Goal: Navigation & Orientation: Find specific page/section

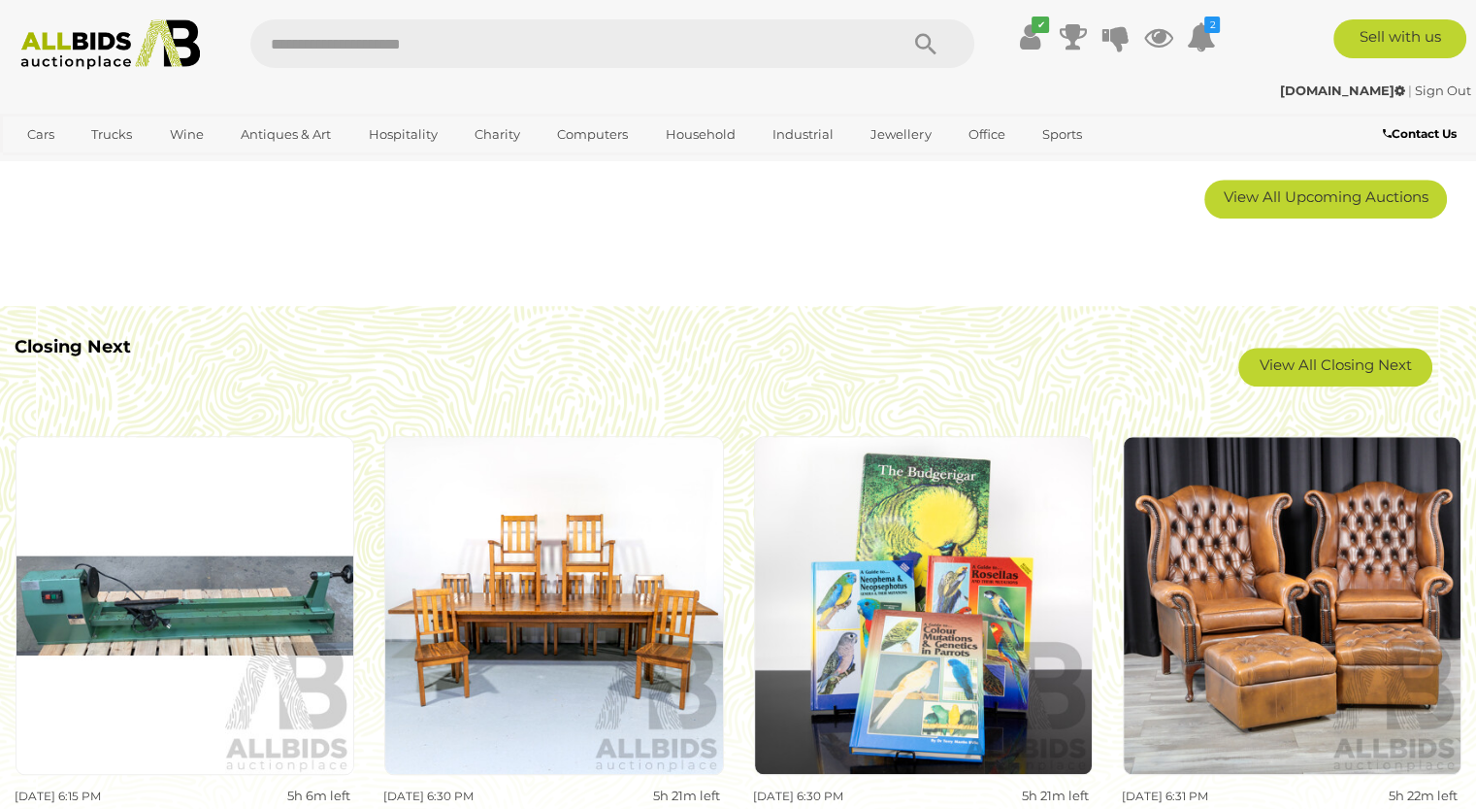
scroll to position [1456, 0]
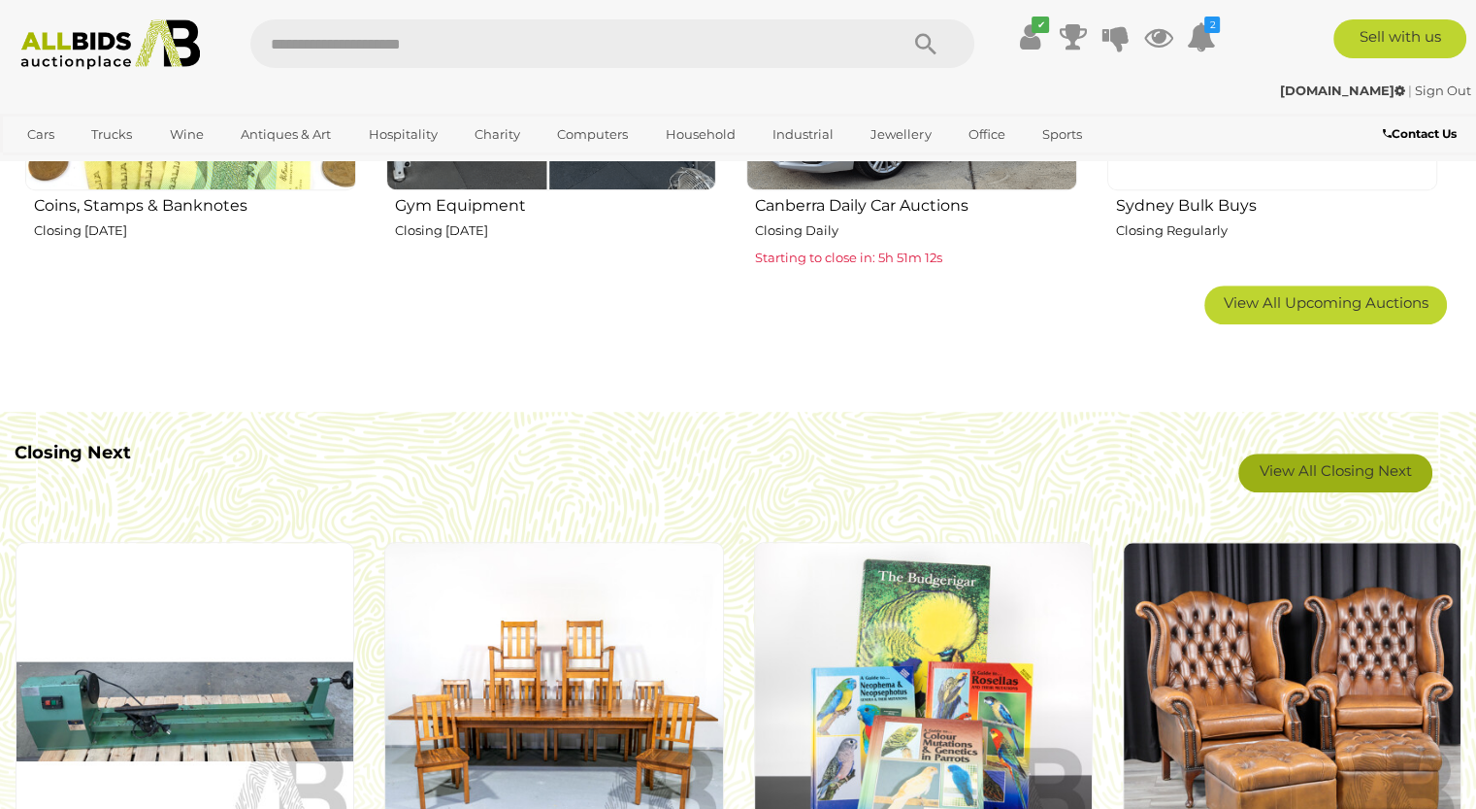
click at [1263, 486] on link "View All Closing Next" at bounding box center [1336, 472] width 194 height 39
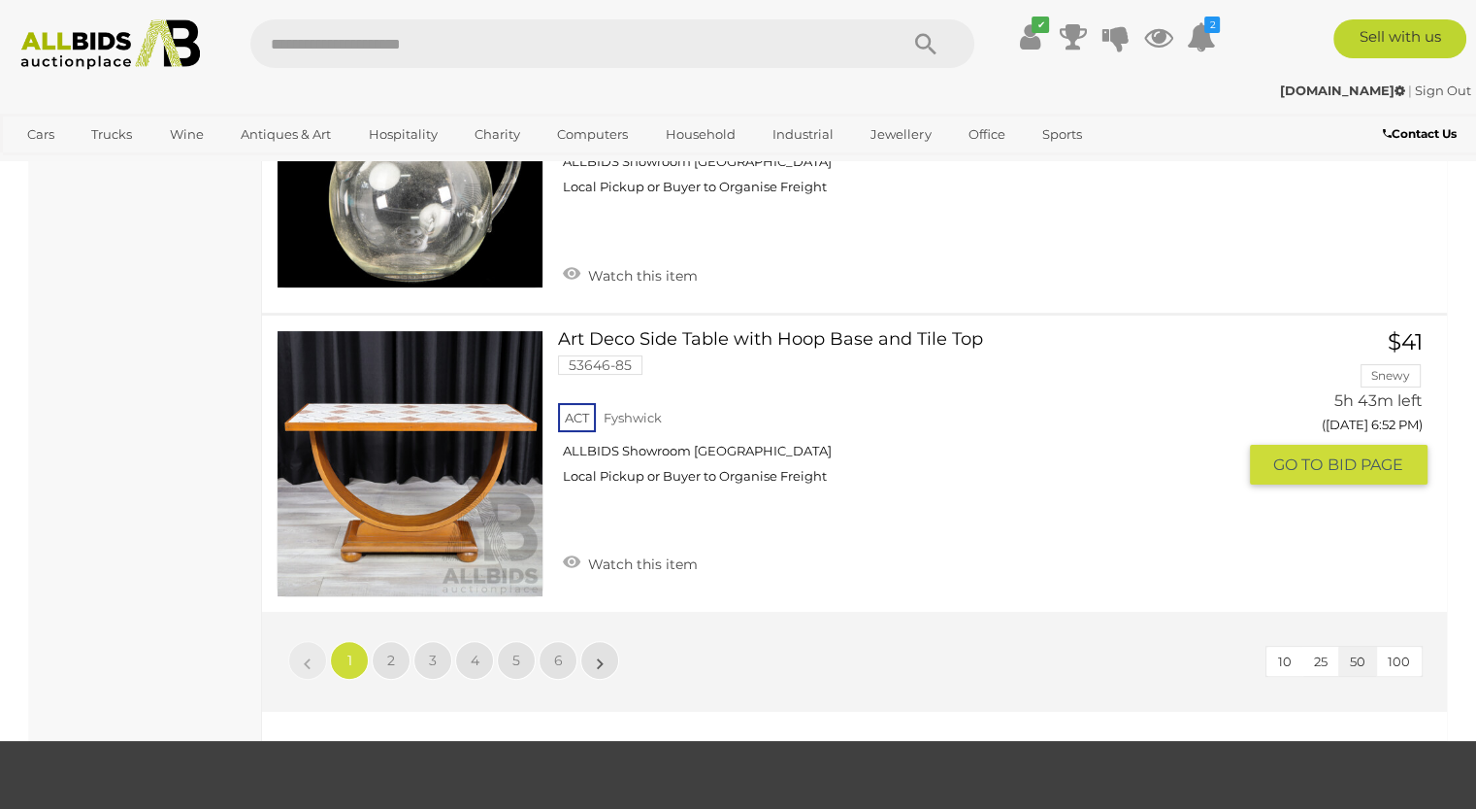
scroll to position [15337, 0]
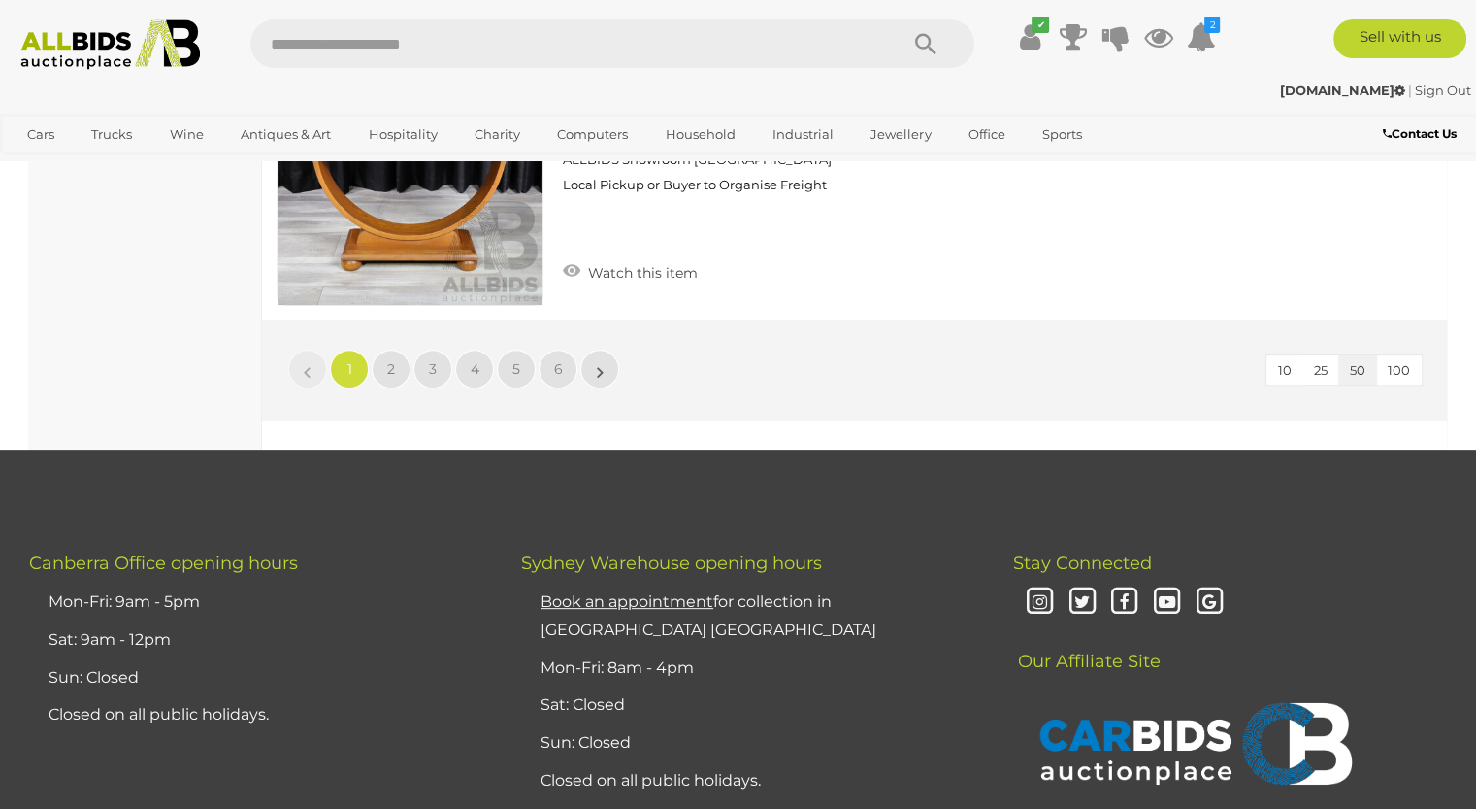
click at [371, 349] on ul "« 1 2 3 4 5 6 »" at bounding box center [453, 368] width 335 height 39
click at [388, 360] on span "2" at bounding box center [391, 368] width 8 height 17
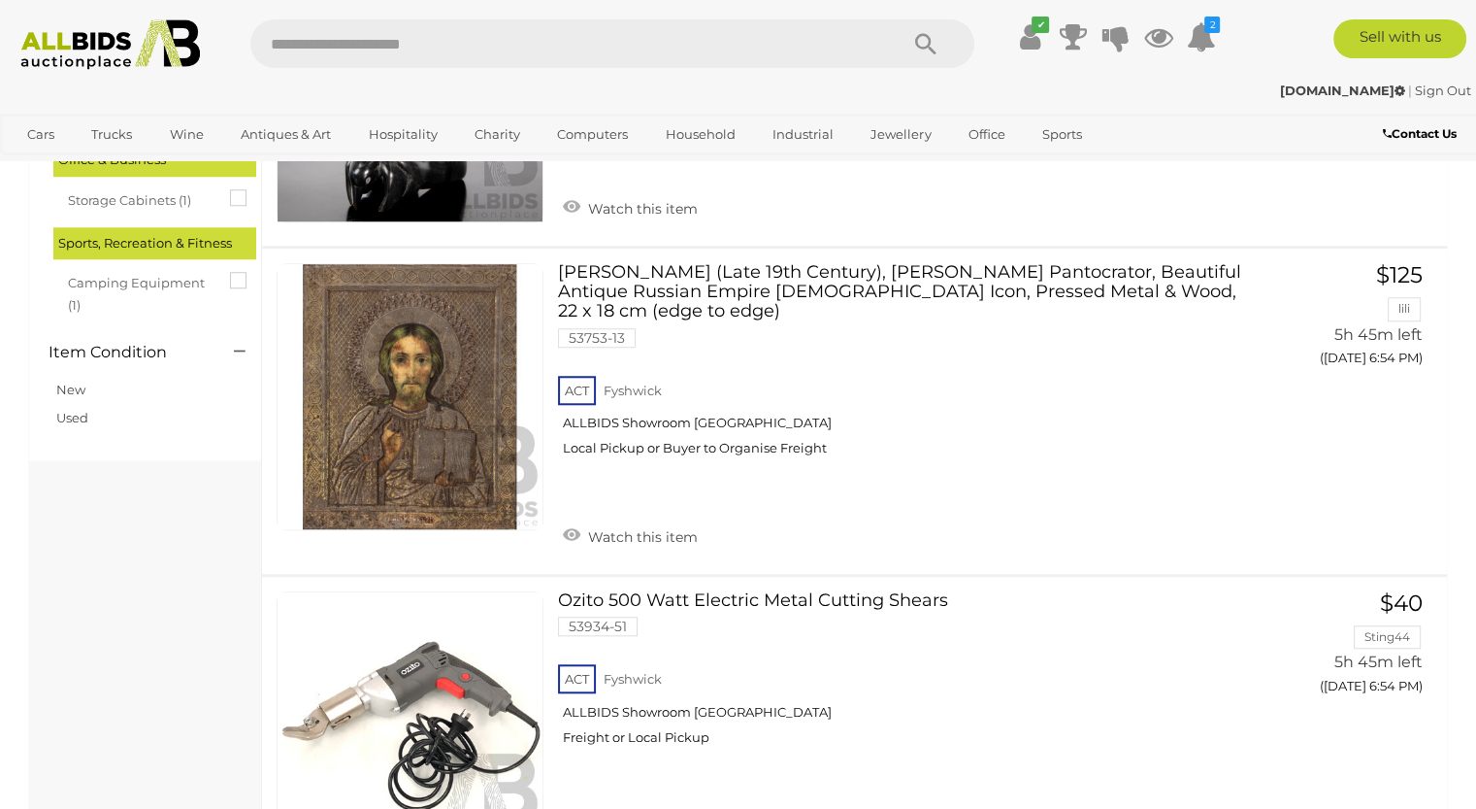
scroll to position [1943, 0]
